Goal: Task Accomplishment & Management: Use online tool/utility

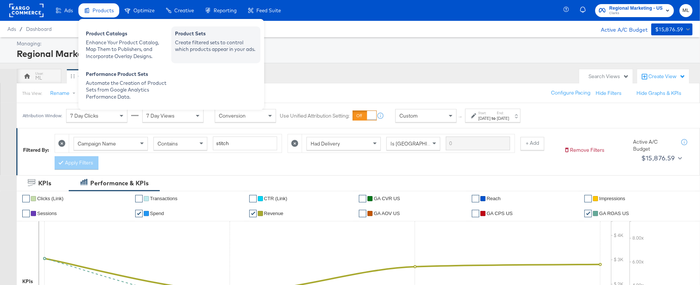
click at [184, 44] on div "Create filtered sets to control which products appear in your ads." at bounding box center [216, 46] width 82 height 14
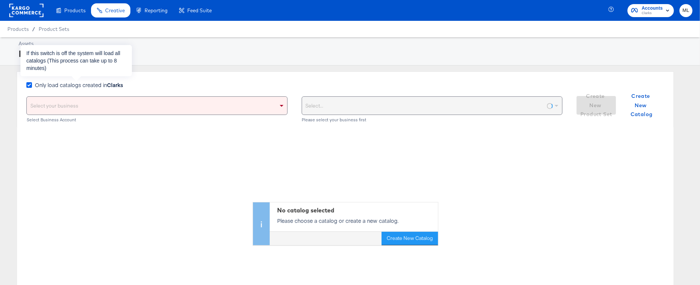
click at [27, 86] on icon at bounding box center [29, 85] width 6 height 6
click at [0, 0] on input "Only load catalogs created in Clarks" at bounding box center [0, 0] width 0 height 0
click at [29, 85] on icon at bounding box center [29, 85] width 6 height 6
click at [0, 0] on input "Only load catalogs created in Clarks" at bounding box center [0, 0] width 0 height 0
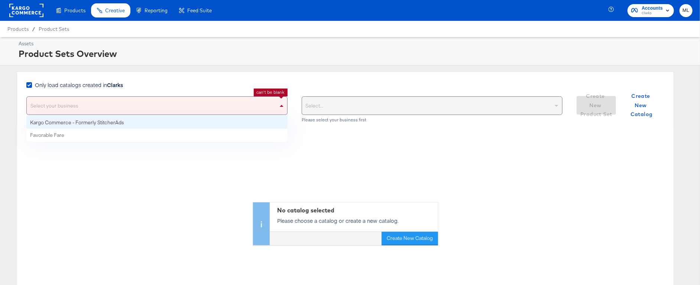
click at [49, 99] on div "Select your business" at bounding box center [157, 106] width 260 height 18
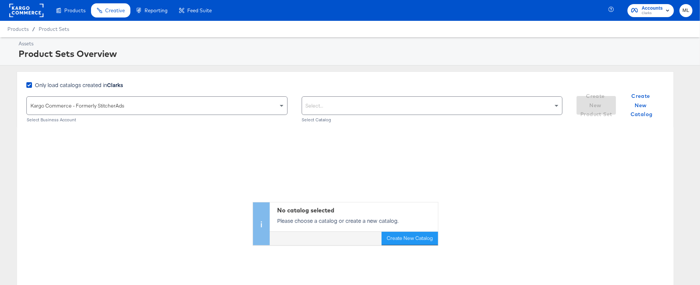
drag, startPoint x: 69, startPoint y: 121, endPoint x: 154, endPoint y: 112, distance: 86.0
click at [349, 106] on div "Select..." at bounding box center [432, 106] width 260 height 18
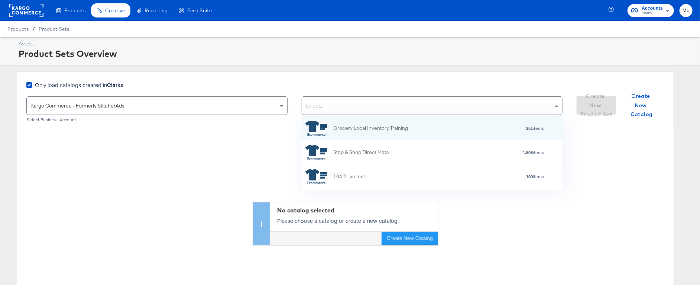
scroll to position [73, 261]
click at [351, 84] on div "Only load catalogs created in Clarks" at bounding box center [294, 88] width 536 height 15
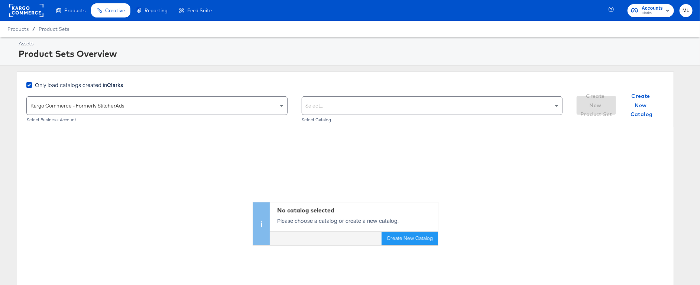
click at [344, 103] on div "Select..." at bounding box center [432, 106] width 260 height 18
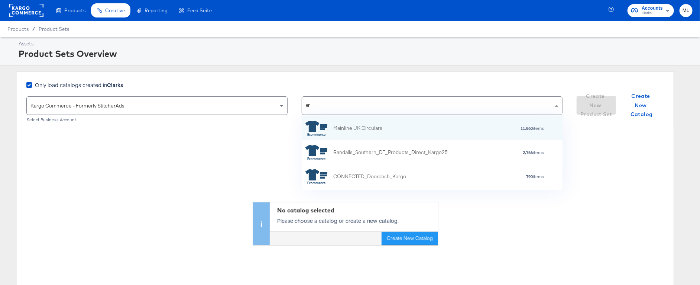
type input "a"
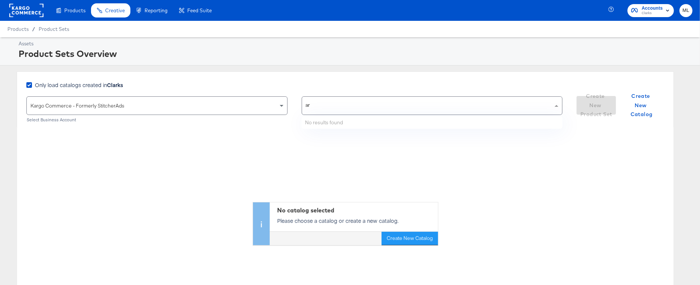
type input "a"
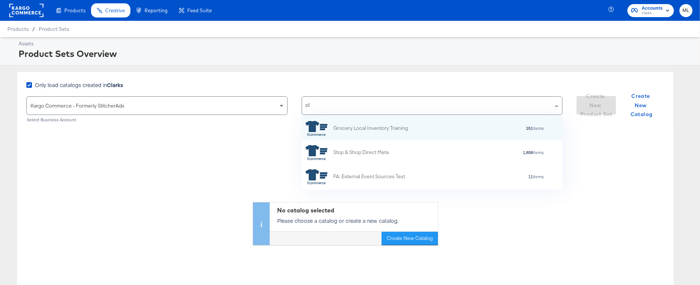
scroll to position [0, 1]
type input "c"
type input "a"
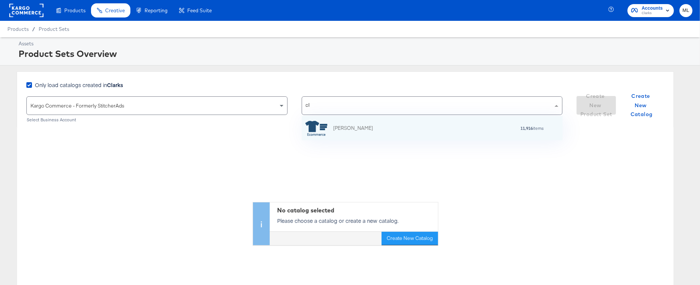
type input "c"
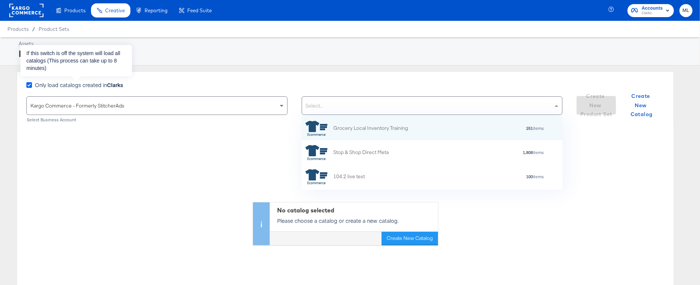
click at [28, 85] on icon at bounding box center [29, 85] width 6 height 6
click at [0, 0] on input "Only load catalogs created in Clarks" at bounding box center [0, 0] width 0 height 0
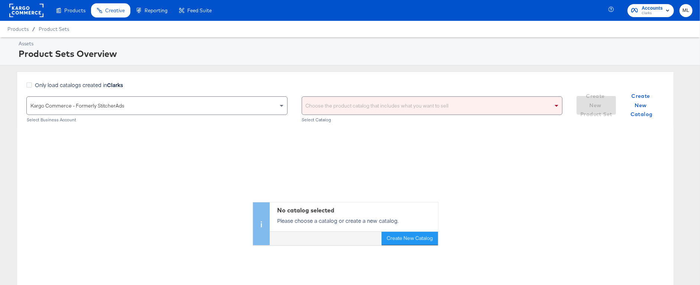
click at [322, 100] on div "Choose the product catalog that includes what you want to sell" at bounding box center [432, 106] width 260 height 18
type input "c"
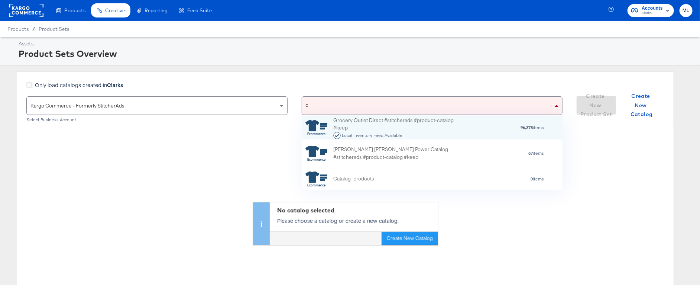
scroll to position [73, 261]
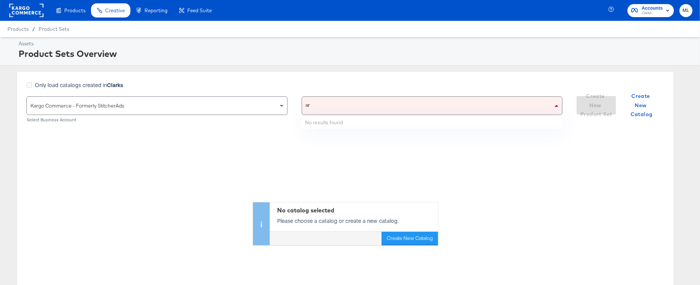
type input "a"
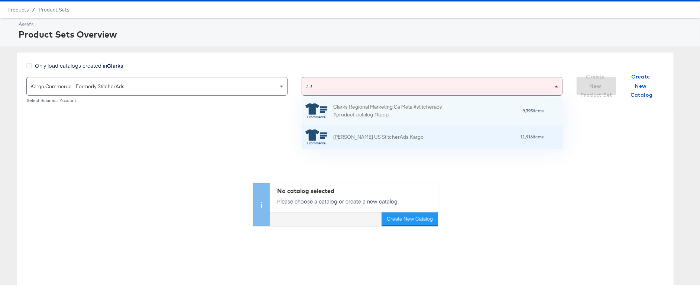
scroll to position [0, 0]
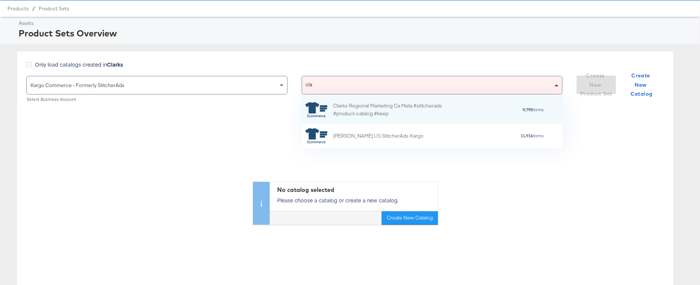
click at [308, 84] on input "cla" at bounding box center [309, 85] width 7 height 18
type input "n"
type input "cla"
type input "clar"
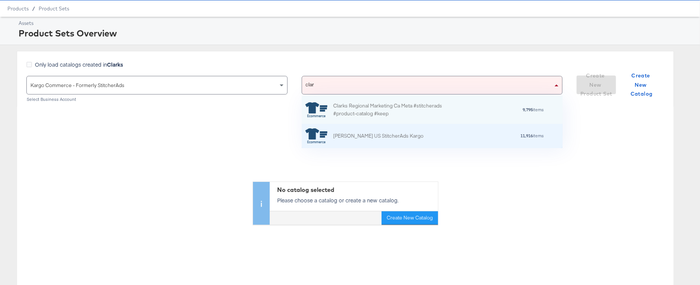
click at [377, 137] on div "Clarks US StitcherAds Kargo" at bounding box center [378, 136] width 90 height 8
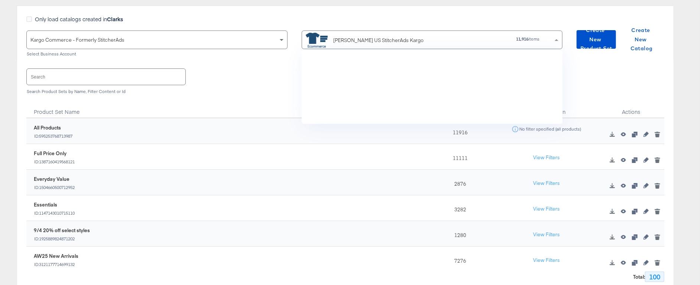
scroll to position [73, 261]
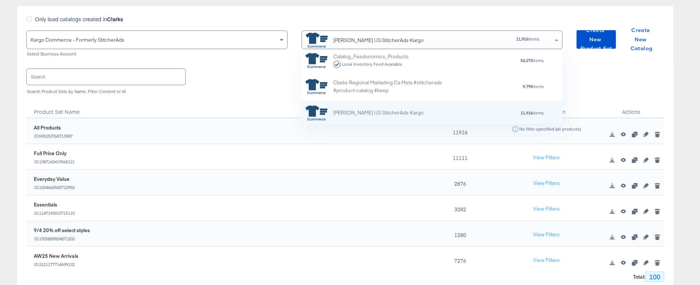
click at [265, 91] on div "Search Product Sets by Name, Filter Content or Id" at bounding box center [345, 91] width 638 height 5
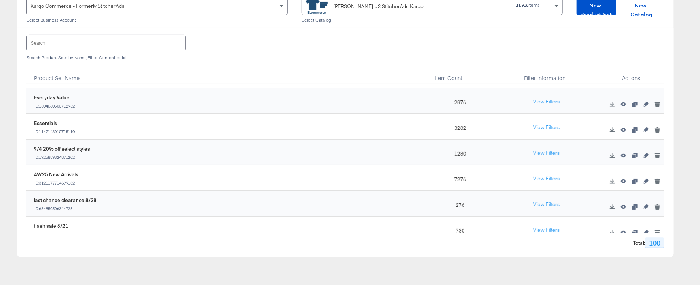
scroll to position [43, 0]
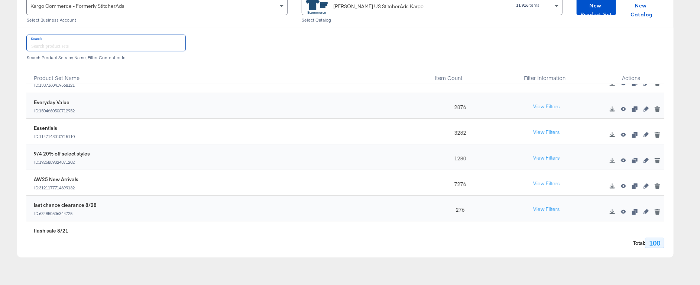
click at [84, 43] on input "text" at bounding box center [106, 43] width 159 height 16
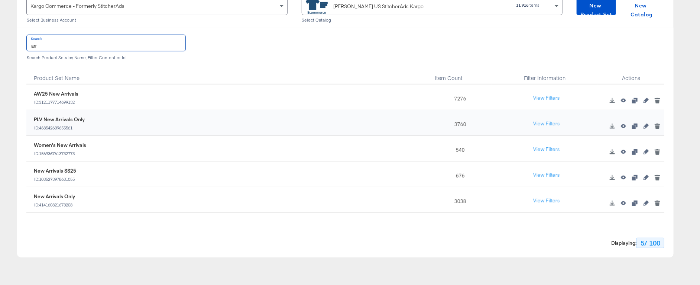
scroll to position [0, 0]
type input "arr"
